Goal: Feedback & Contribution: Contribute content

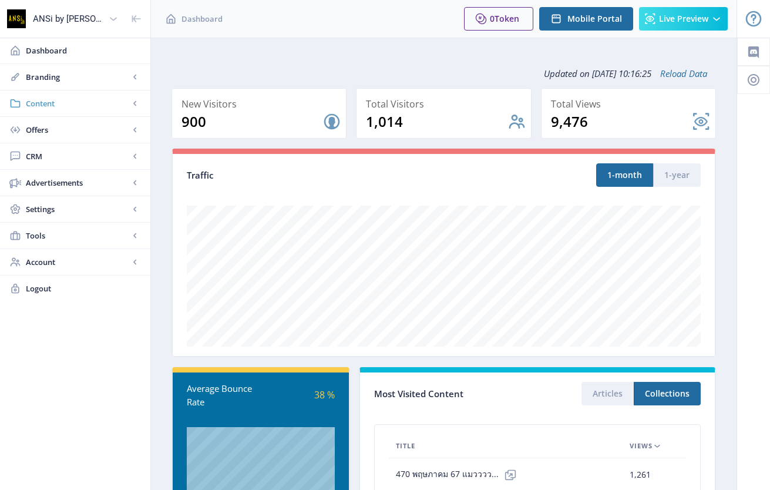
click at [64, 93] on link "Content" at bounding box center [75, 103] width 150 height 26
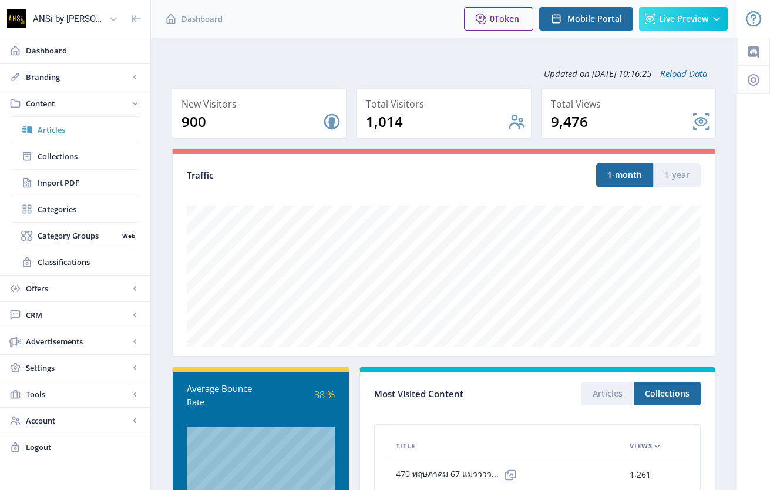
click at [58, 133] on span "Articles" at bounding box center [88, 130] width 101 height 12
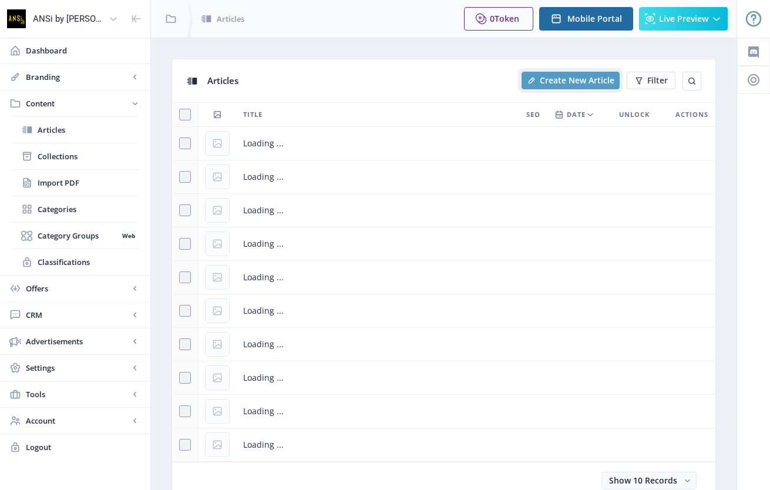
click at [562, 84] on span "Create New Article" at bounding box center [577, 80] width 75 height 9
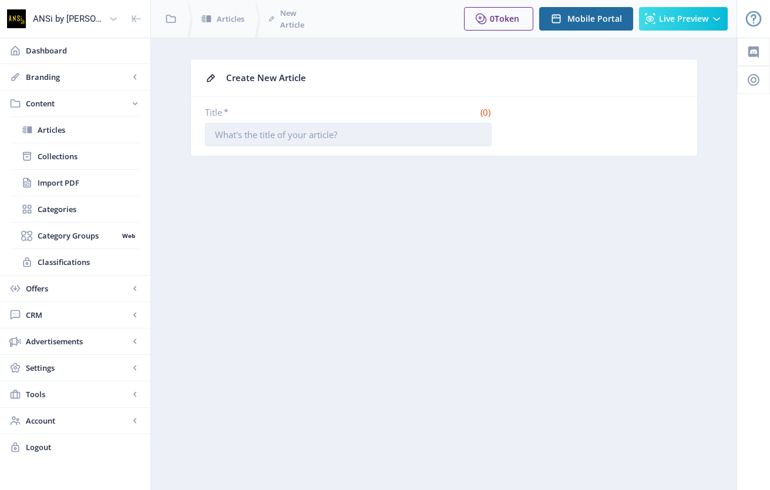
click at [326, 135] on input "Title *" at bounding box center [348, 135] width 287 height 24
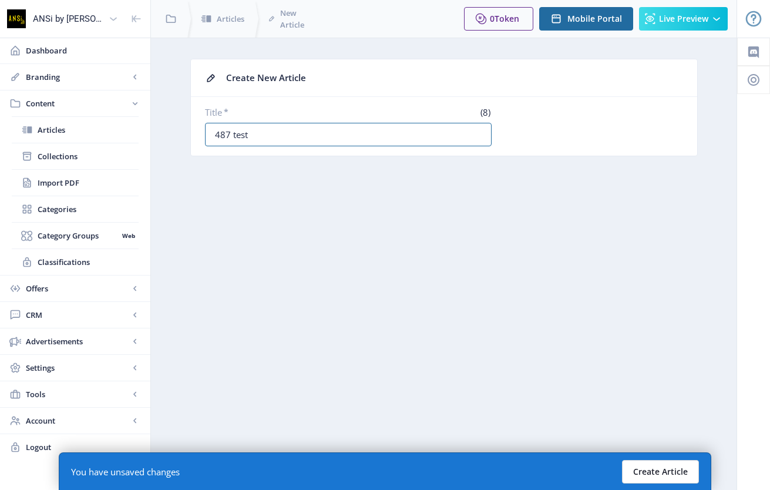
type input "487 test"
click at [670, 465] on button "Create Article" at bounding box center [660, 472] width 77 height 24
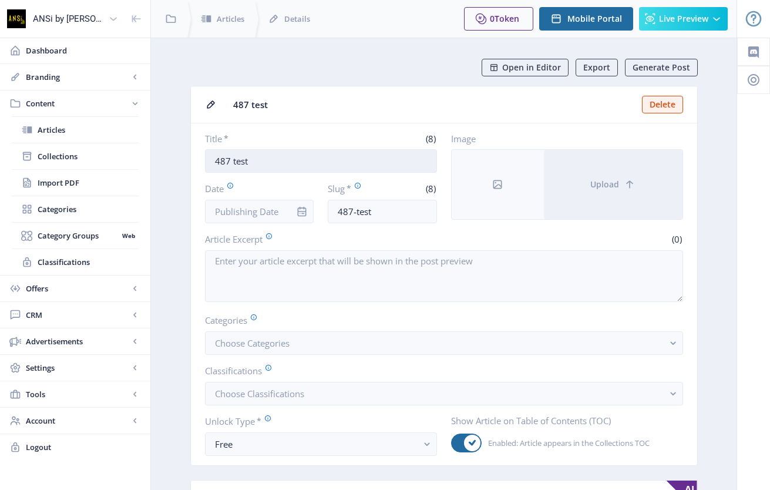
click at [352, 154] on input "487 test" at bounding box center [321, 161] width 232 height 24
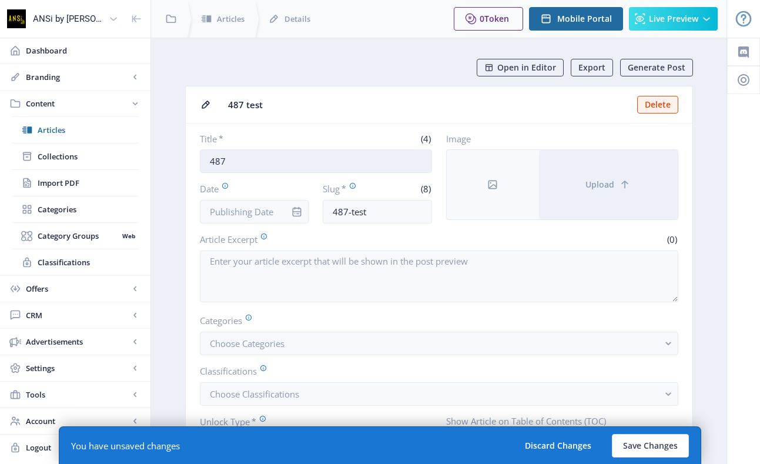
paste input "Hidden Paradise ก่อนธรรมชาติจะสูญหาย"
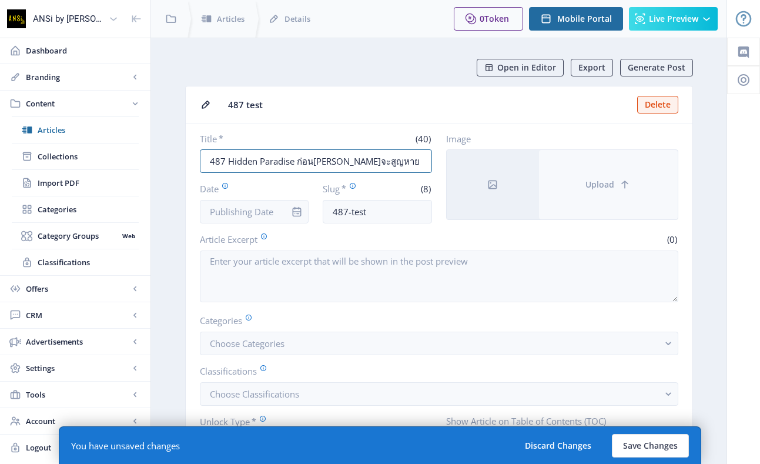
type input "487 Hidden Paradise ก่อนธรรมชาติจะสูญหาย"
click at [620, 167] on button "Upload" at bounding box center [608, 184] width 139 height 69
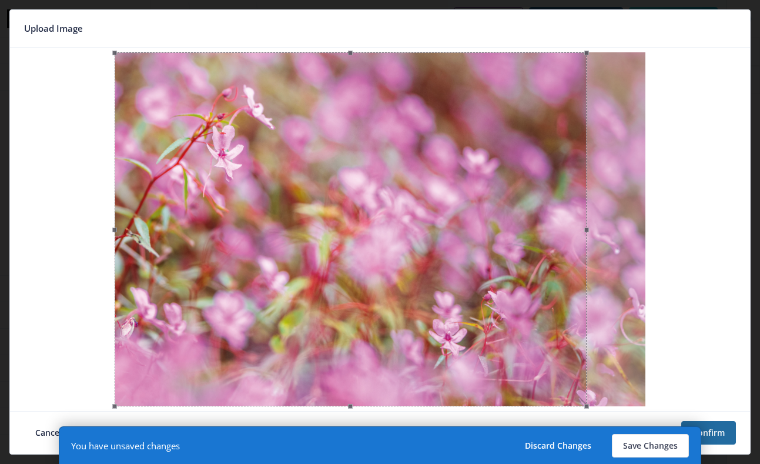
drag, startPoint x: 528, startPoint y: 313, endPoint x: 492, endPoint y: 320, distance: 36.5
click at [492, 320] on div at bounding box center [351, 229] width 472 height 354
click at [721, 441] on button "Confirm" at bounding box center [708, 433] width 55 height 24
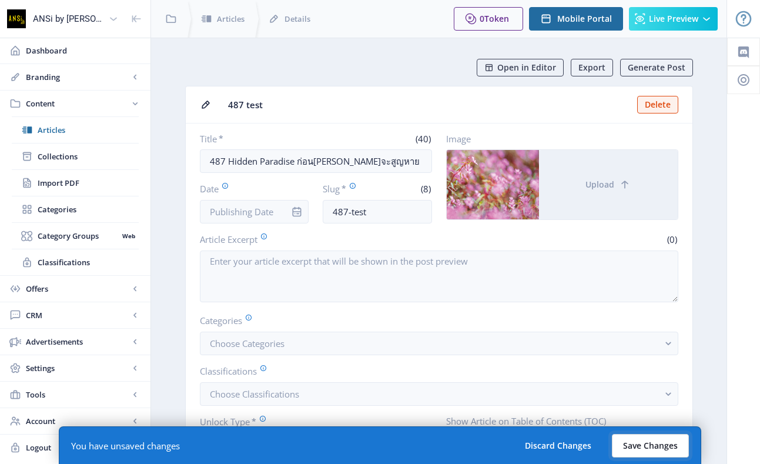
click at [652, 442] on button "Save Changes" at bounding box center [650, 446] width 77 height 24
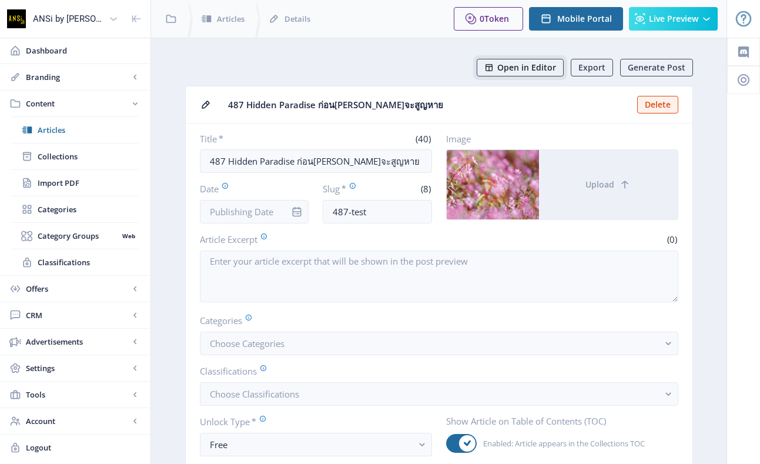
click at [482, 69] on button "Open in Editor" at bounding box center [520, 68] width 87 height 18
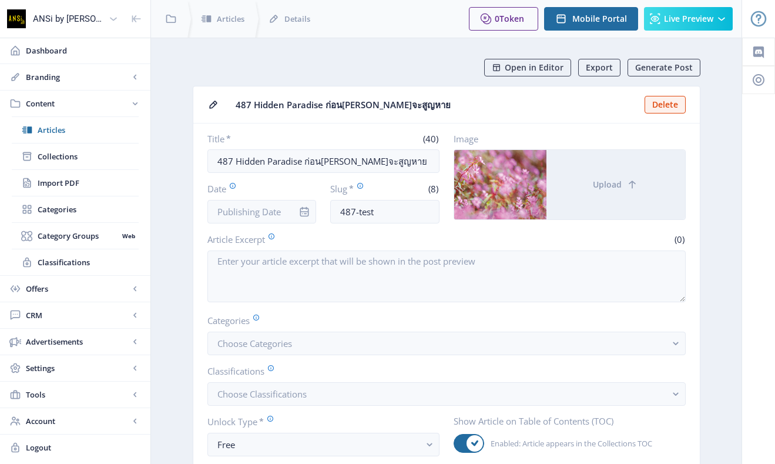
click at [512, 135] on label "Image" at bounding box center [565, 139] width 223 height 12
click at [91, 135] on span "Articles" at bounding box center [88, 130] width 101 height 12
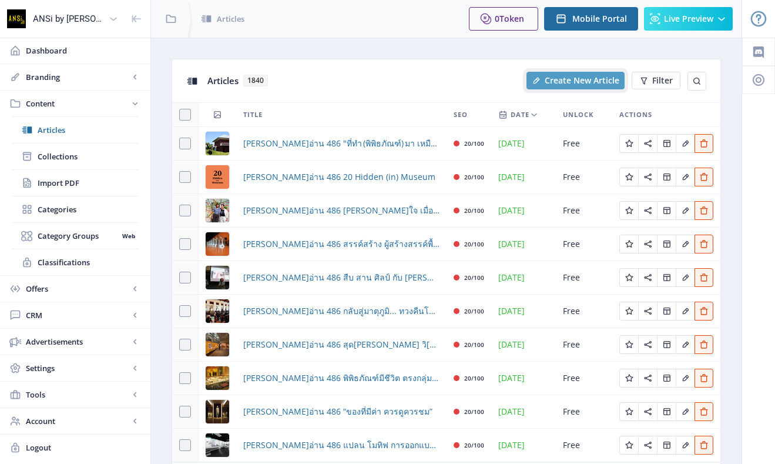
click at [562, 76] on span "Create New Article" at bounding box center [582, 80] width 75 height 9
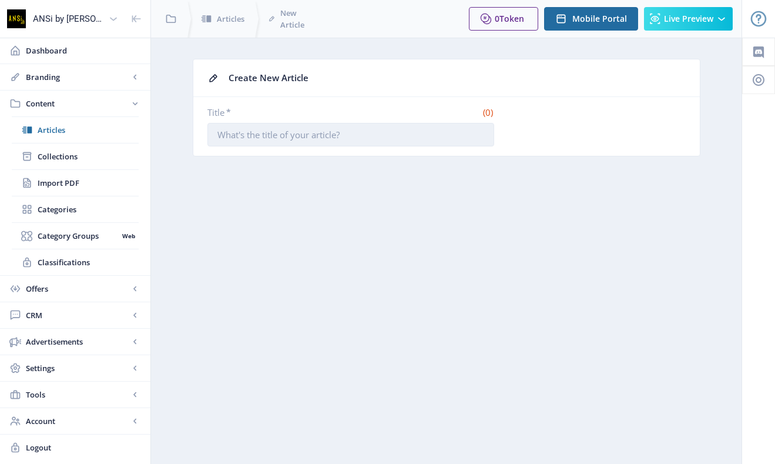
click at [334, 136] on input "Title *" at bounding box center [350, 135] width 287 height 24
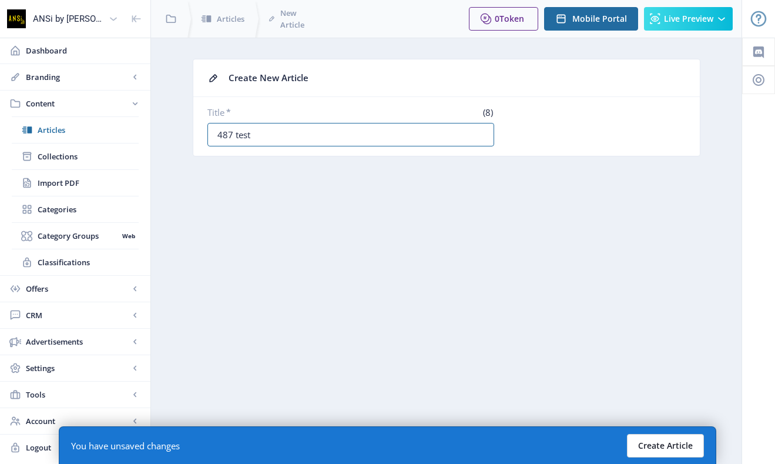
type input "487 test"
click at [656, 444] on button "Create Article" at bounding box center [665, 446] width 77 height 24
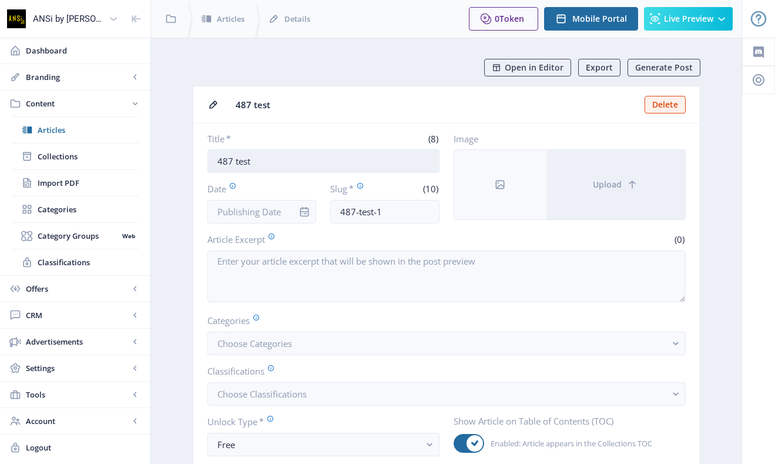
click at [266, 165] on input "487 test" at bounding box center [323, 161] width 232 height 24
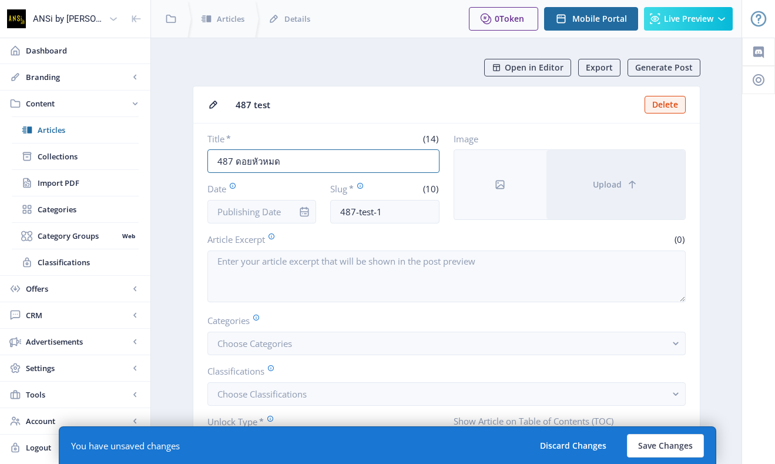
paste input "พันธุ์ไม้บนเขาหินปูน"
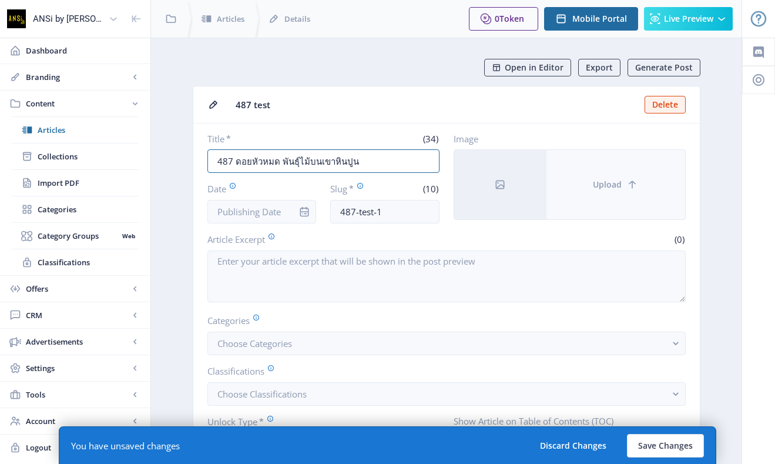
type input "487 ดอยหัวหมด พันธุ์ไม้บนเขาหินปูน"
click at [643, 188] on button "Upload" at bounding box center [615, 184] width 139 height 69
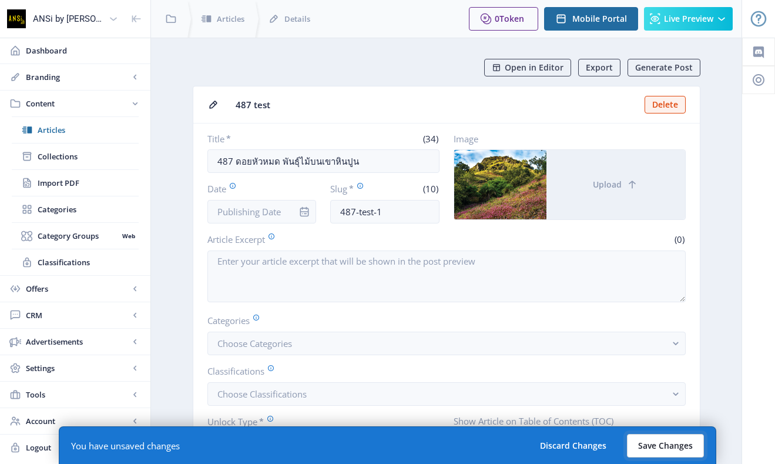
click at [659, 450] on button "Save Changes" at bounding box center [665, 446] width 77 height 24
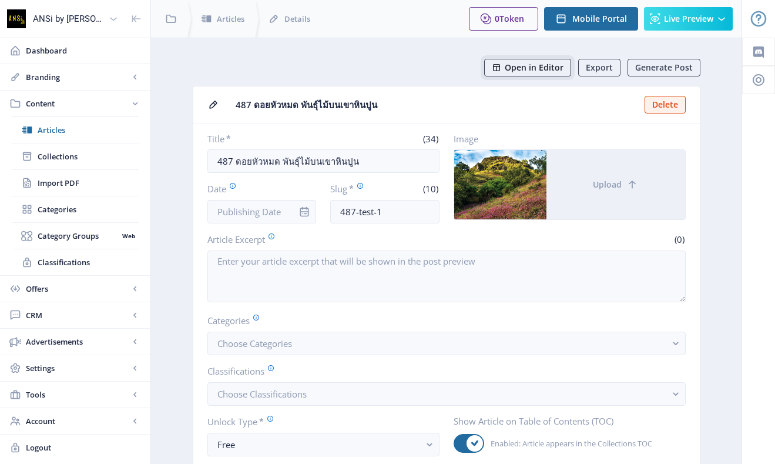
click at [519, 73] on button "Open in Editor" at bounding box center [527, 68] width 87 height 18
click at [308, 156] on input "487 ดอยหัวหมด พันธุ์ไม้บนเขาหินปูน" at bounding box center [323, 161] width 232 height 24
click at [258, 157] on input "487 ดอยหัวหมด พันธุ์ไม้บนเขาหินปูน" at bounding box center [323, 161] width 232 height 24
click at [63, 132] on span "Articles" at bounding box center [88, 130] width 101 height 12
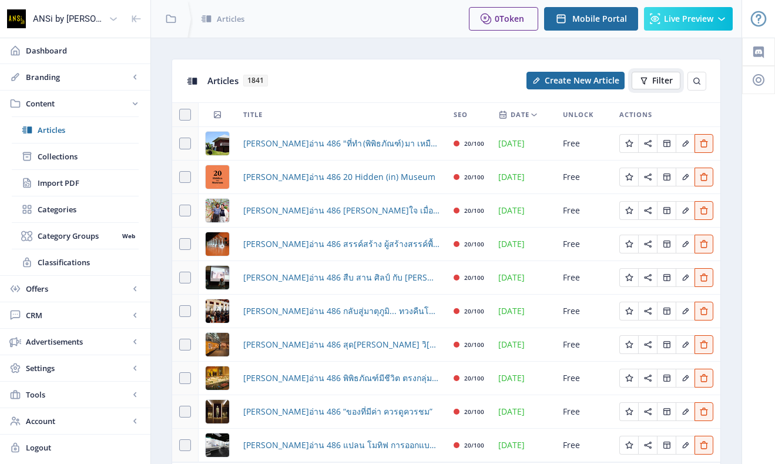
click at [645, 86] on button "Filter" at bounding box center [656, 81] width 49 height 18
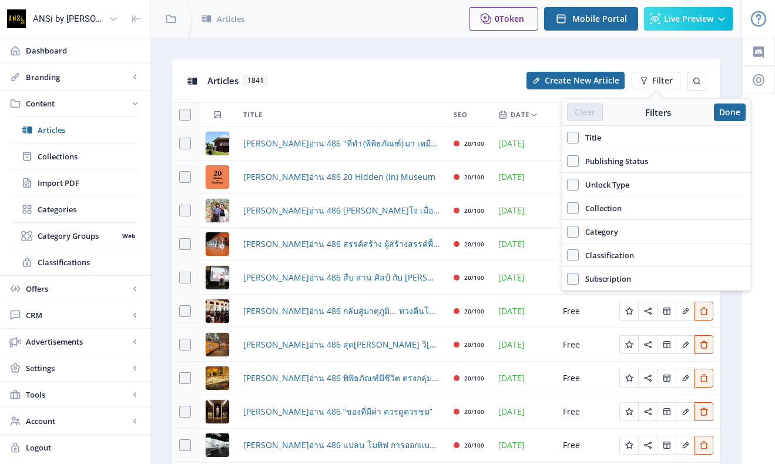
click at [590, 140] on span "Title" at bounding box center [590, 137] width 22 height 14
click at [568, 138] on input "Title" at bounding box center [567, 137] width 1 height 1
checkbox input "true"
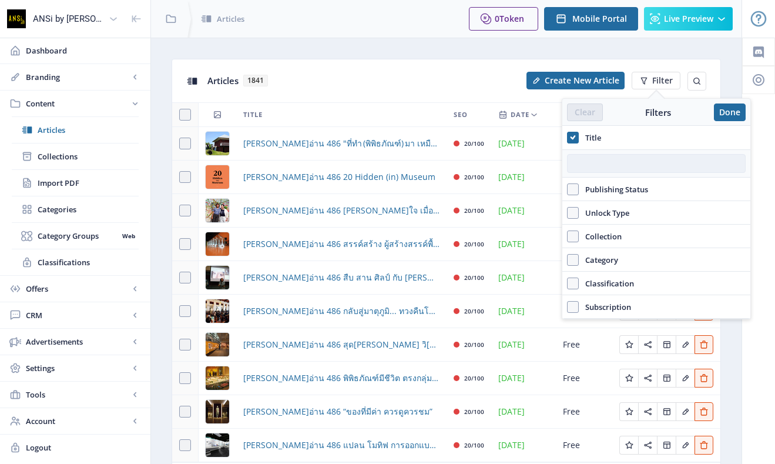
click at [598, 160] on input "text" at bounding box center [656, 163] width 179 height 19
type input "487"
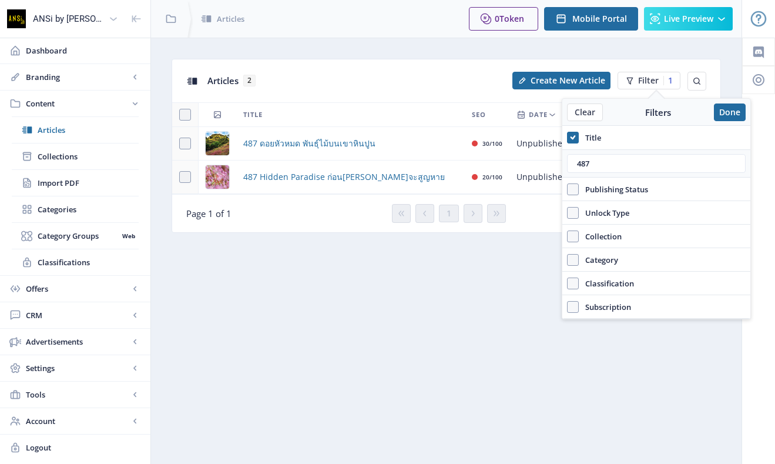
click at [320, 100] on div "Articles 2 Create New Article Filter 1" at bounding box center [446, 80] width 548 height 43
click at [340, 148] on span "487 ดอยหัวหมด พันธุ์ไม้บนเขาหินปูน" at bounding box center [309, 143] width 132 height 14
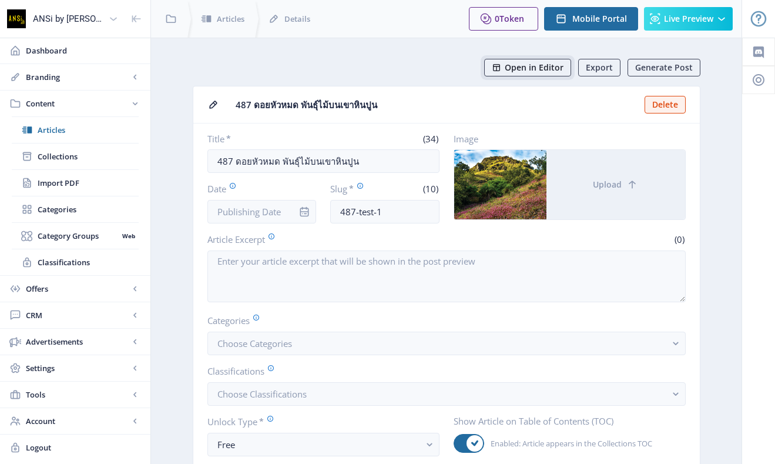
click at [527, 60] on button "Open in Editor" at bounding box center [527, 68] width 87 height 18
click at [75, 136] on link "Articles" at bounding box center [75, 130] width 127 height 26
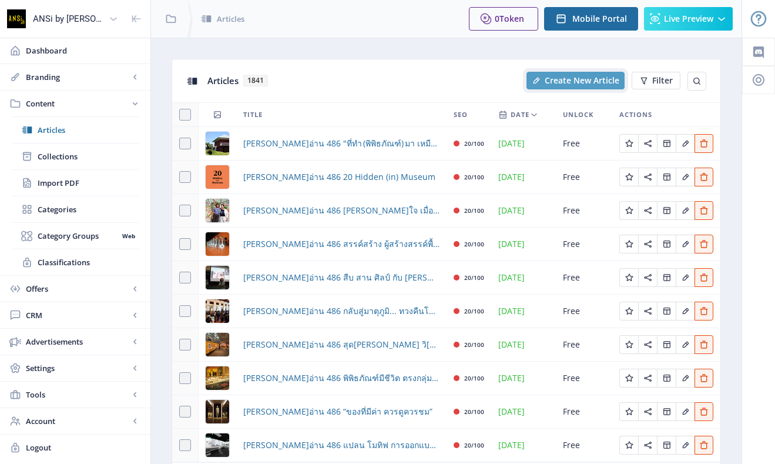
click at [543, 86] on button "Create New Article" at bounding box center [575, 81] width 98 height 18
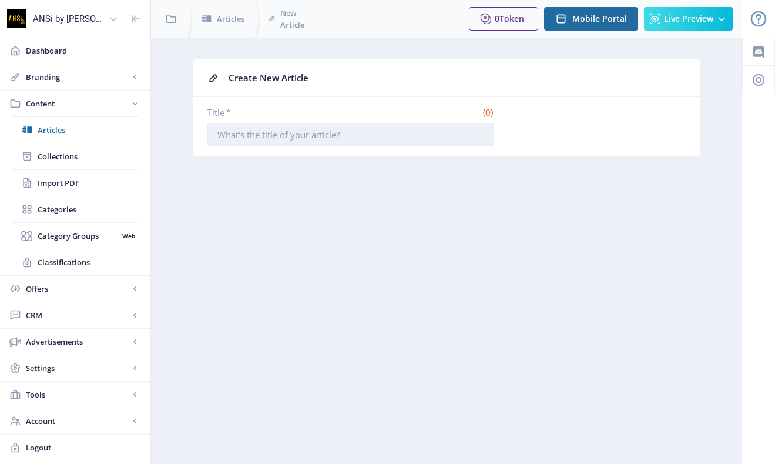
click at [338, 134] on input "Title *" at bounding box center [350, 135] width 287 height 24
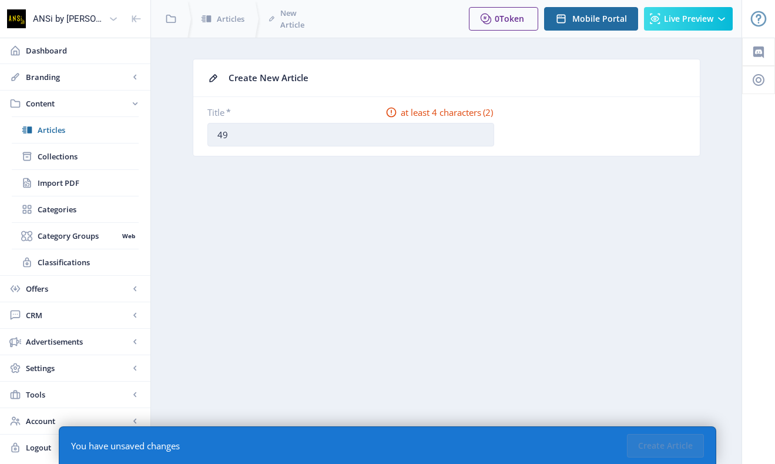
type input "4"
type input "8"
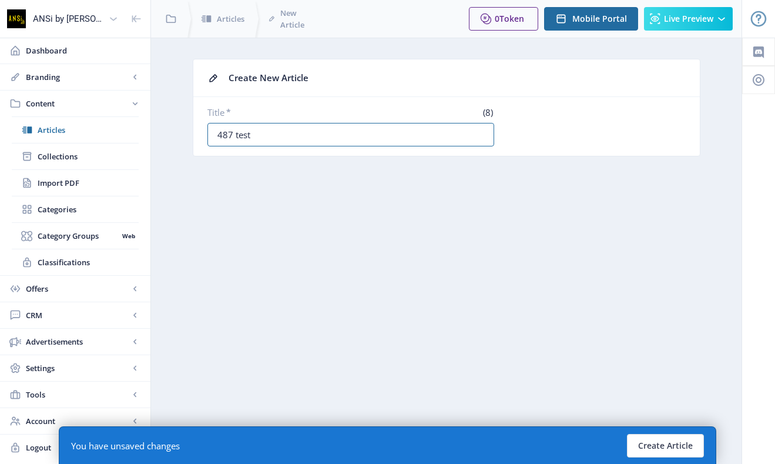
type input "487 test"
click at [640, 457] on div "You have unsaved changes Create Article" at bounding box center [387, 445] width 657 height 38
click at [656, 452] on button "Create Article" at bounding box center [665, 446] width 77 height 24
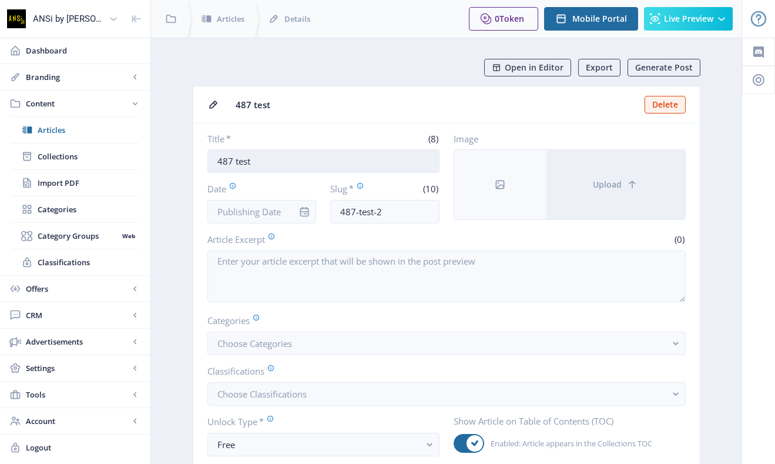
click at [293, 162] on input "487 test" at bounding box center [323, 161] width 232 height 24
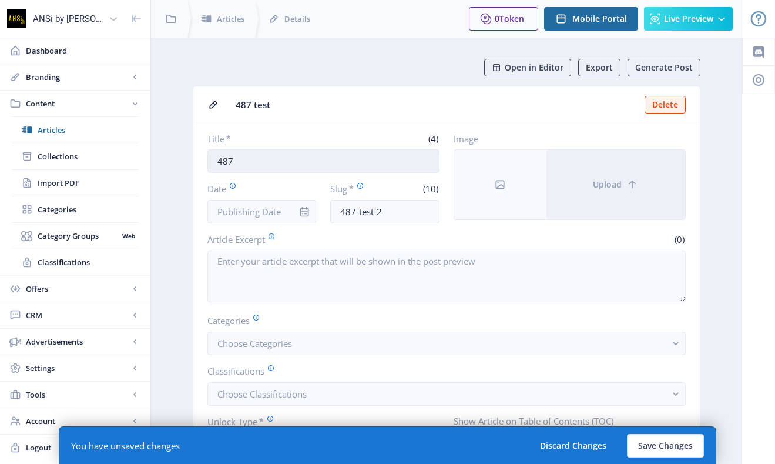
paste input "ป่าชายน้ำ"
paste input "Riverine"
paste input "Forest"
type input "487 ป่าชายน้ำ Riverine Forest"
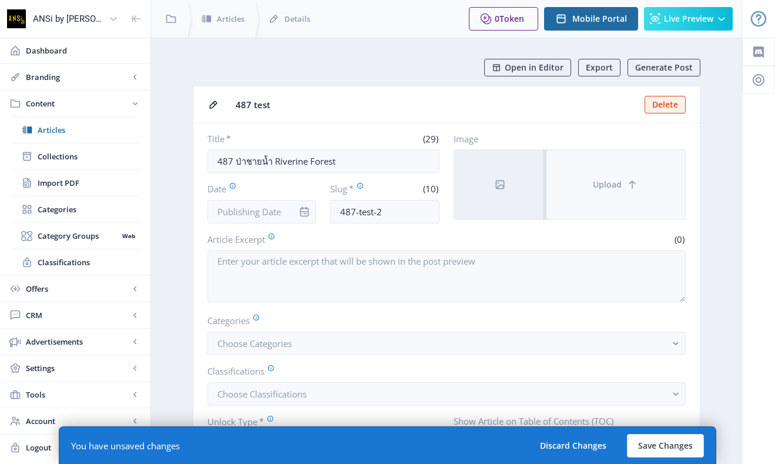
click at [620, 198] on button "Upload" at bounding box center [615, 184] width 139 height 69
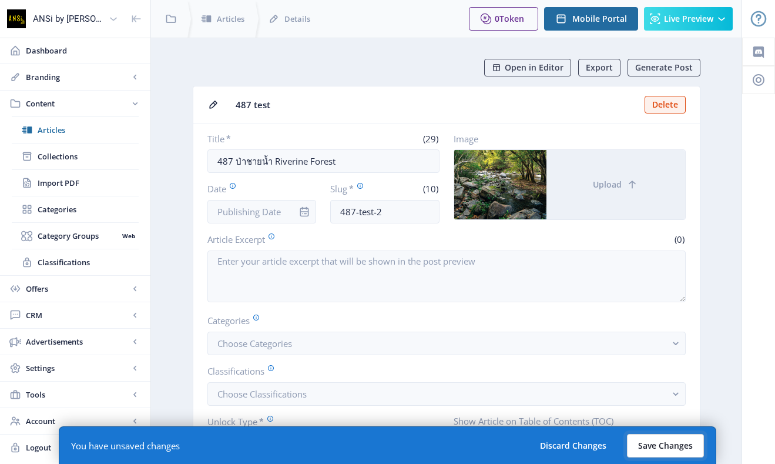
click at [656, 457] on button "Save Changes" at bounding box center [665, 446] width 77 height 24
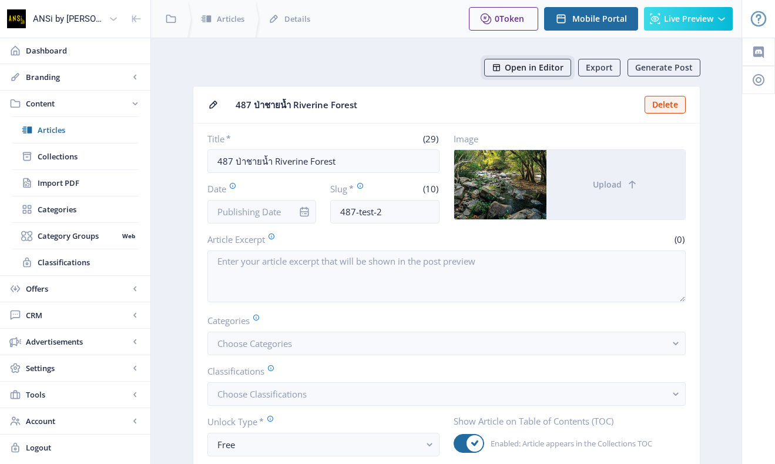
click at [544, 64] on span "Open in Editor" at bounding box center [534, 67] width 59 height 9
drag, startPoint x: 340, startPoint y: 157, endPoint x: 236, endPoint y: 163, distance: 104.7
click at [236, 163] on input "487 ป่าชายน้ำ Riverine Forest" at bounding box center [323, 161] width 232 height 24
click at [57, 133] on span "Articles" at bounding box center [88, 130] width 101 height 12
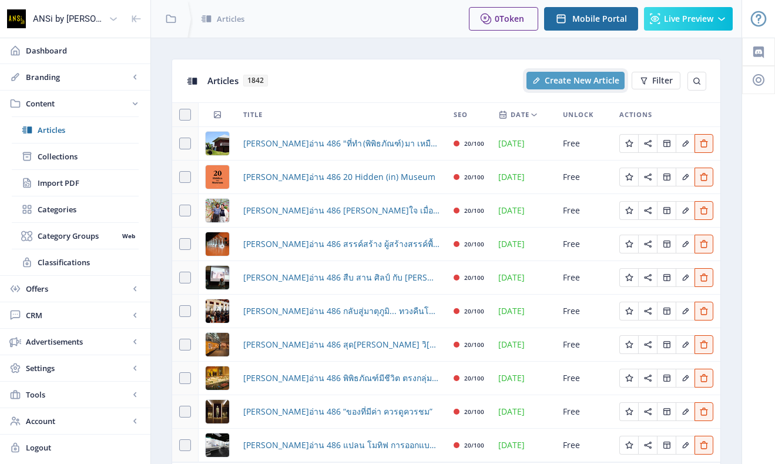
click at [586, 84] on span "Create New Article" at bounding box center [582, 80] width 75 height 9
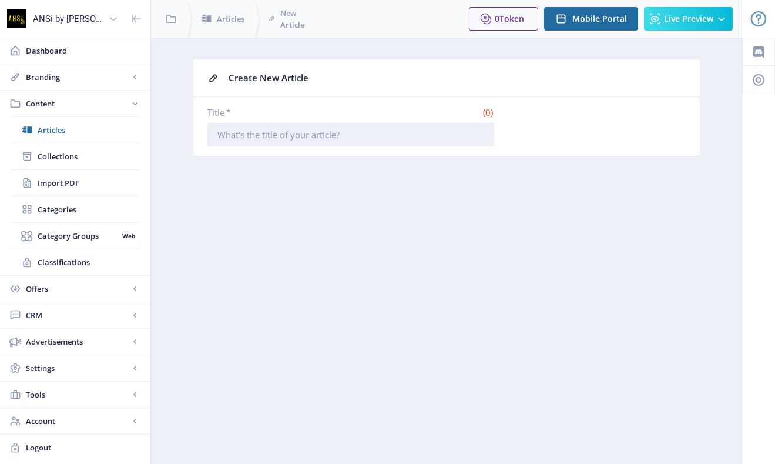
click at [331, 136] on input "Title *" at bounding box center [350, 135] width 287 height 24
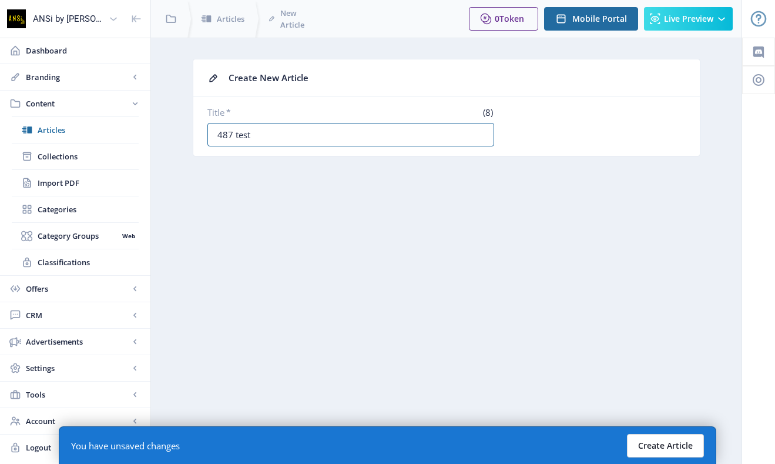
type input "487 test"
click at [684, 447] on button "Create Article" at bounding box center [665, 446] width 77 height 24
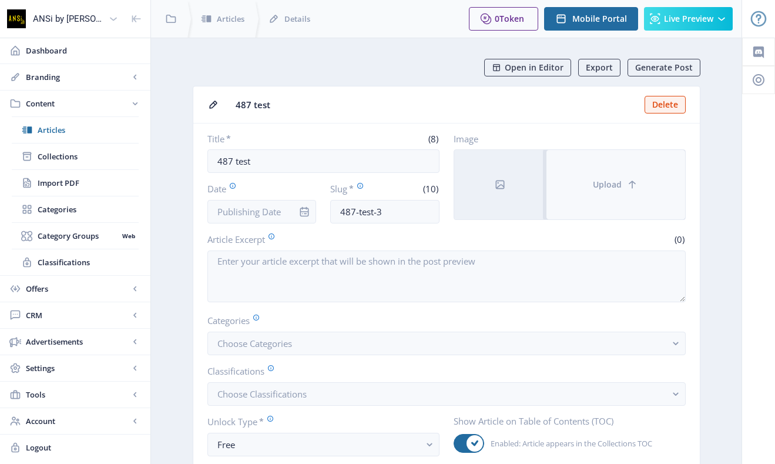
click at [619, 191] on button "Upload" at bounding box center [615, 184] width 139 height 69
